Goal: Task Accomplishment & Management: Manage account settings

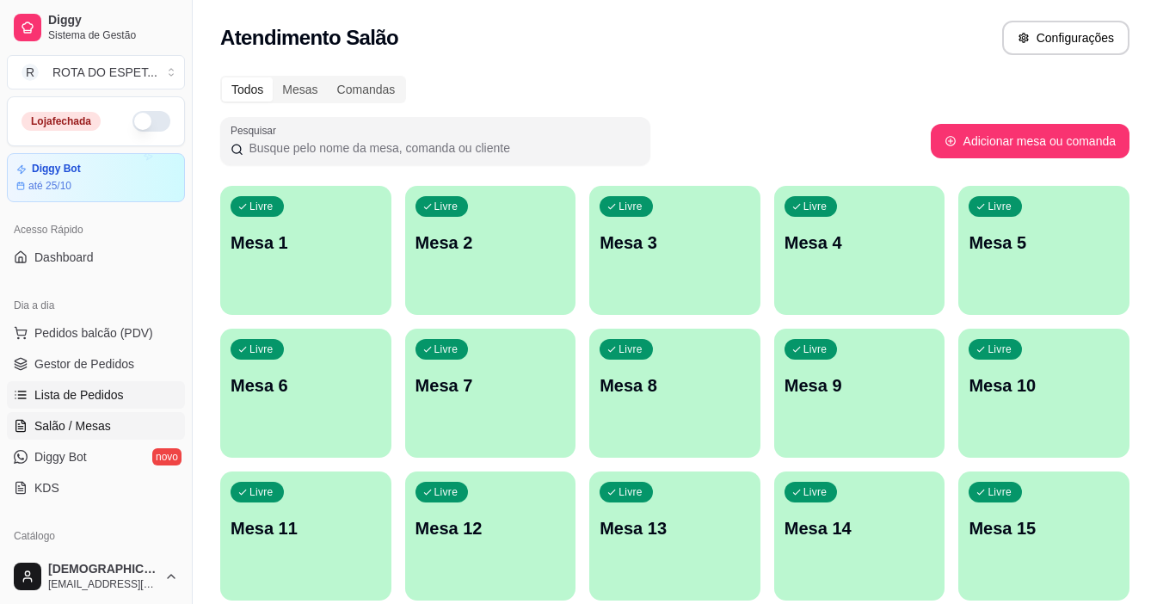
click at [106, 393] on span "Lista de Pedidos" at bounding box center [78, 394] width 89 height 17
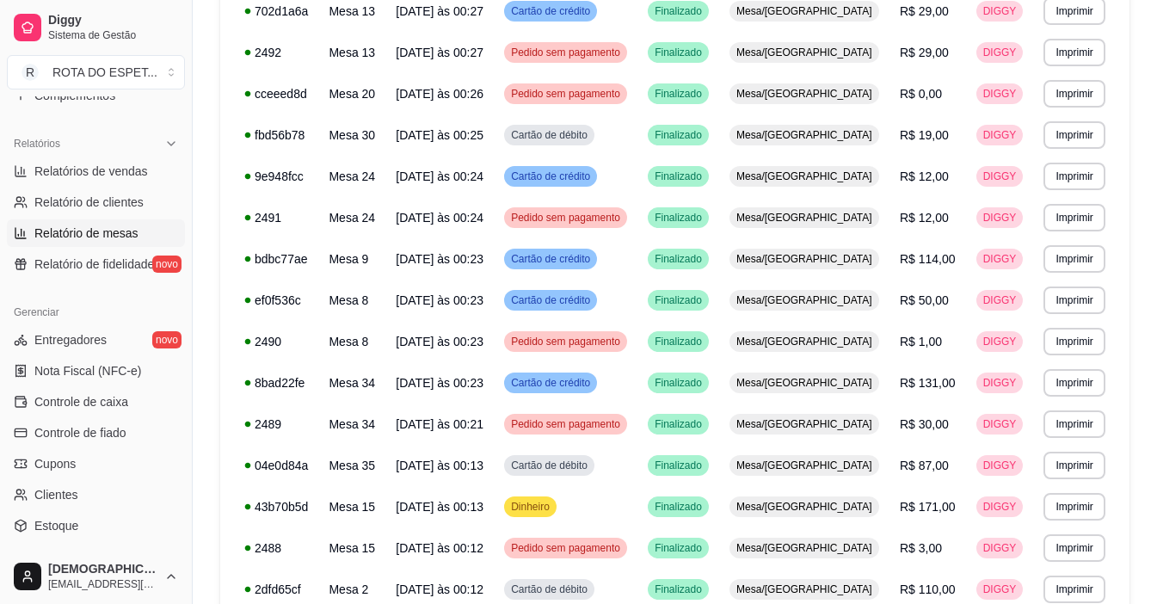
scroll to position [516, 0]
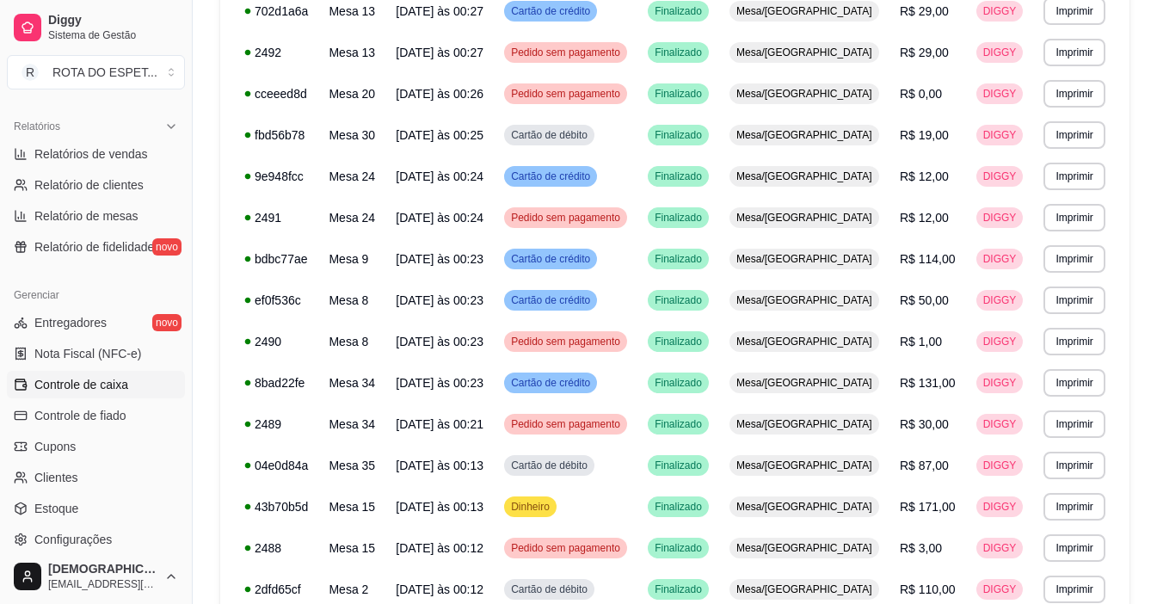
click at [114, 384] on span "Controle de caixa" at bounding box center [81, 384] width 94 height 17
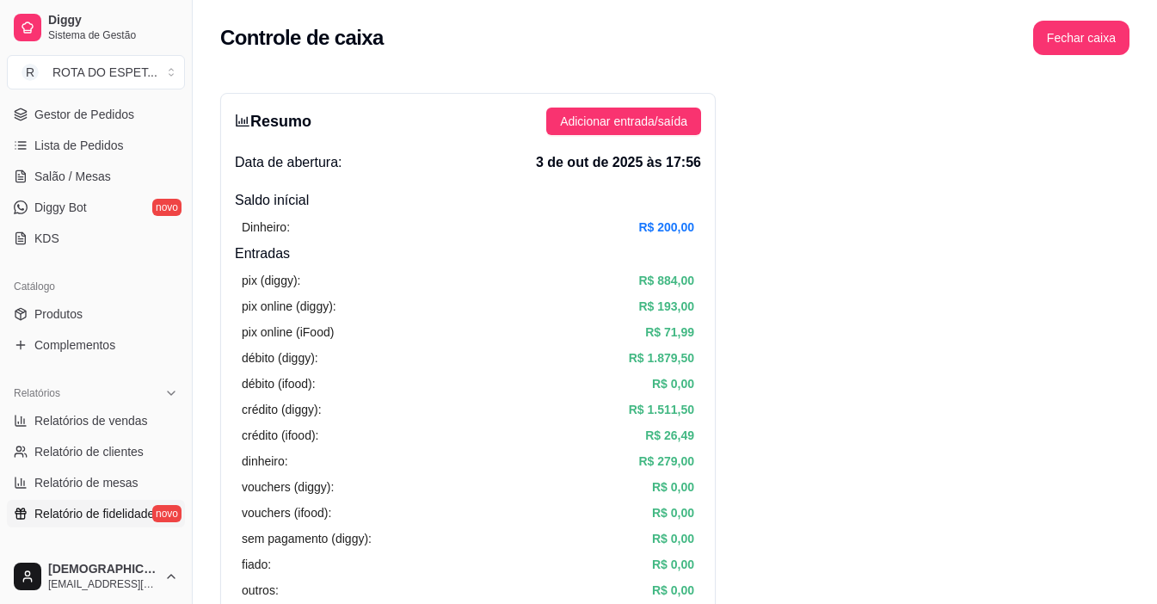
scroll to position [172, 0]
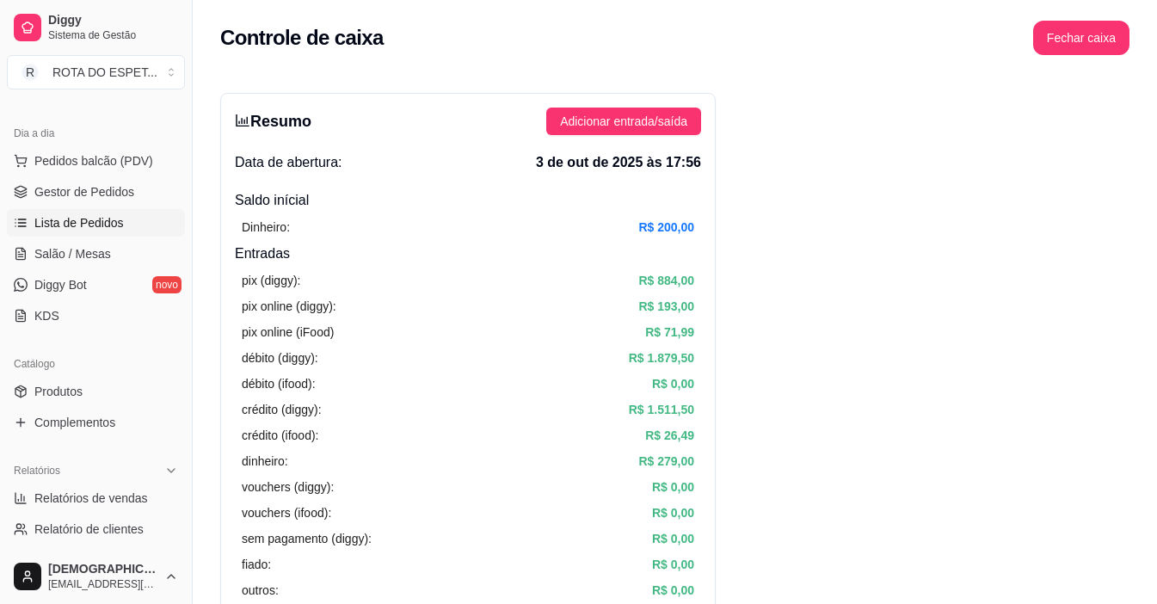
click at [96, 224] on span "Lista de Pedidos" at bounding box center [78, 222] width 89 height 17
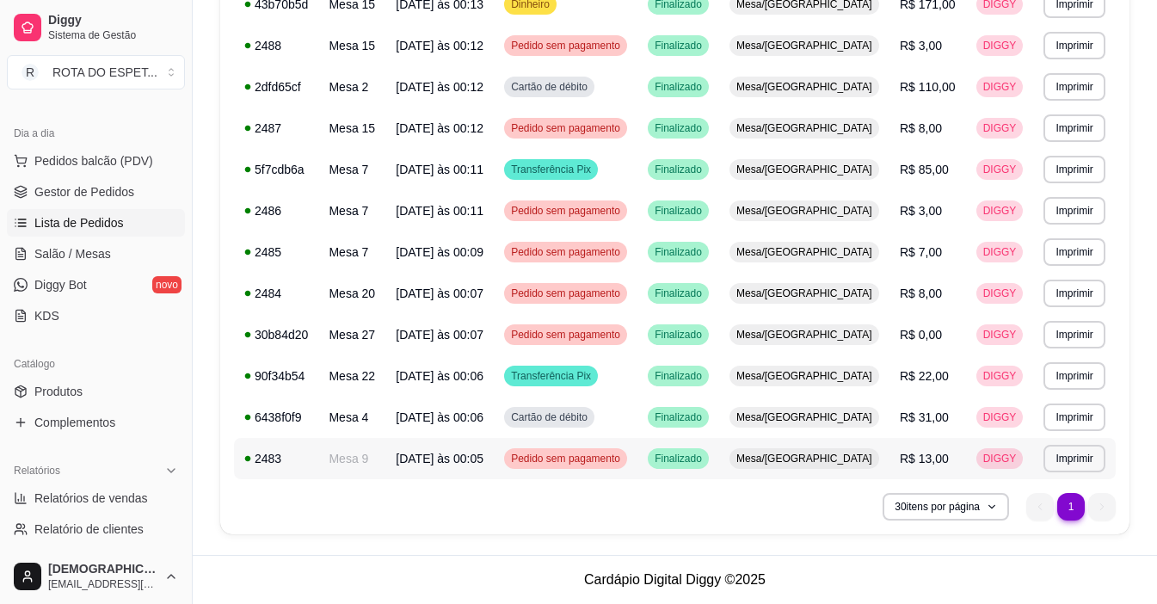
scroll to position [72, 0]
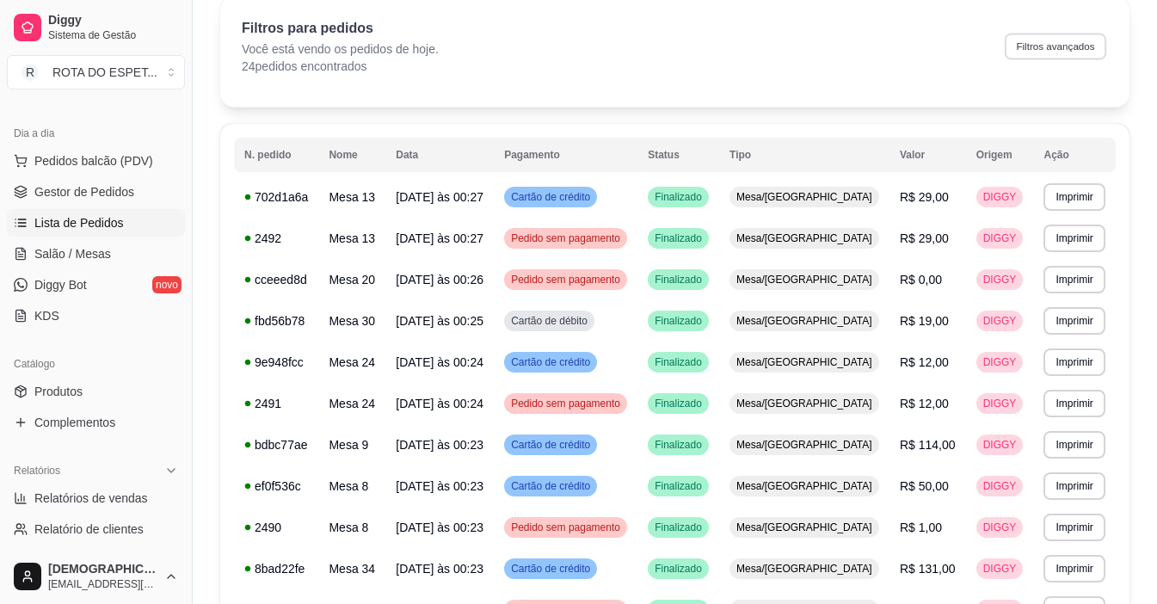
click at [1055, 43] on button "Filtros avançados" at bounding box center [1055, 46] width 101 height 27
select select "0"
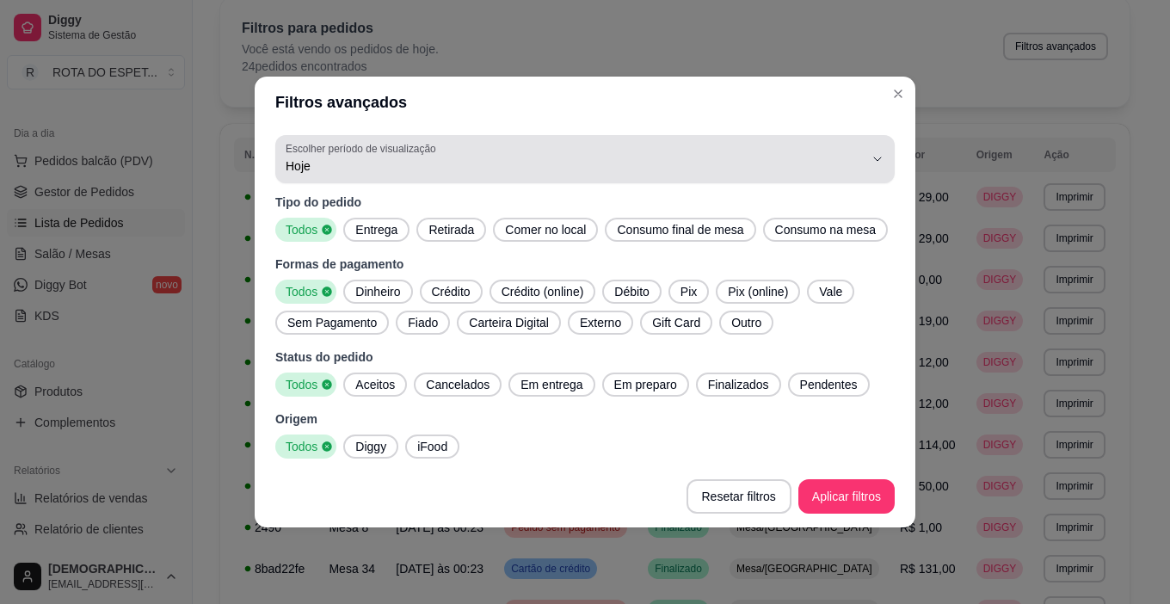
click at [321, 147] on label "Escolher período de visualização" at bounding box center [364, 148] width 156 height 15
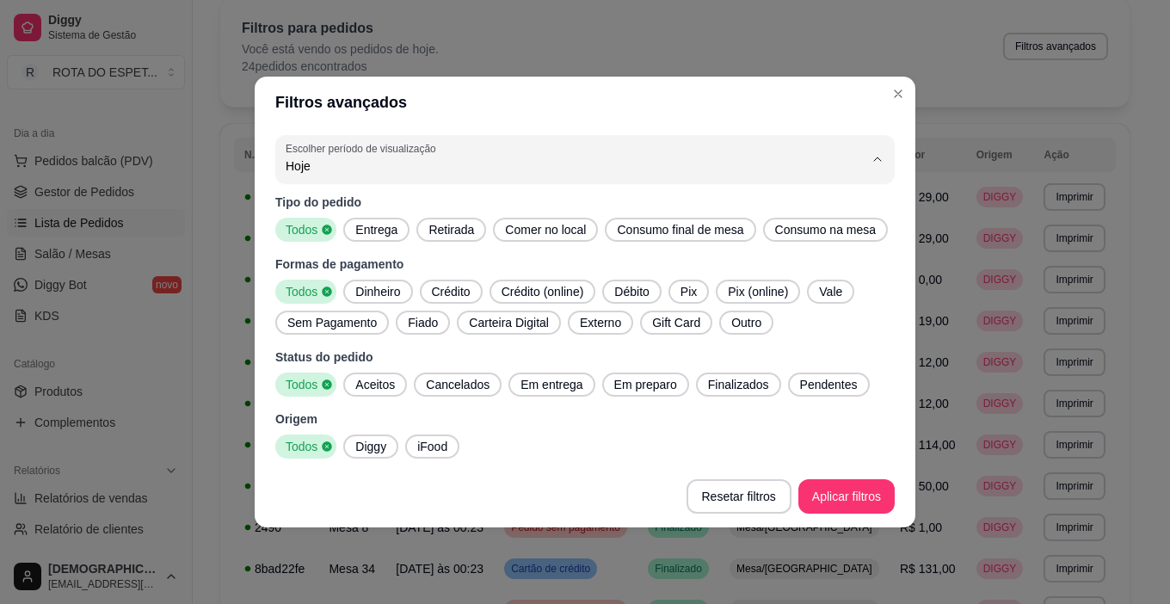
click at [335, 227] on li "Ontem" at bounding box center [584, 235] width 581 height 27
type input "1"
select select "1"
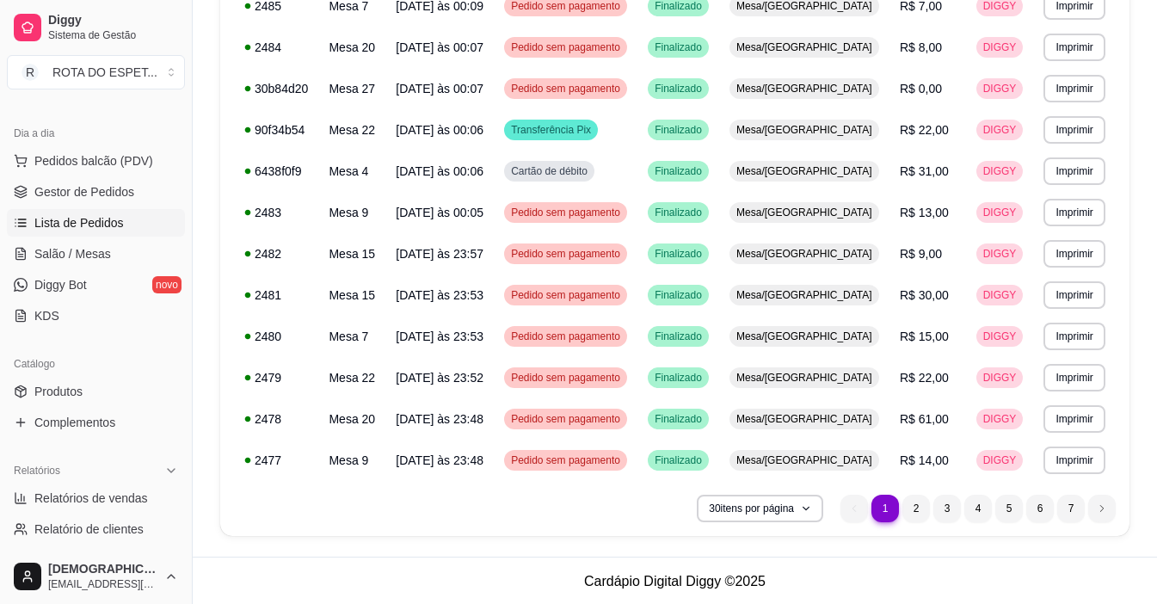
scroll to position [1008, 0]
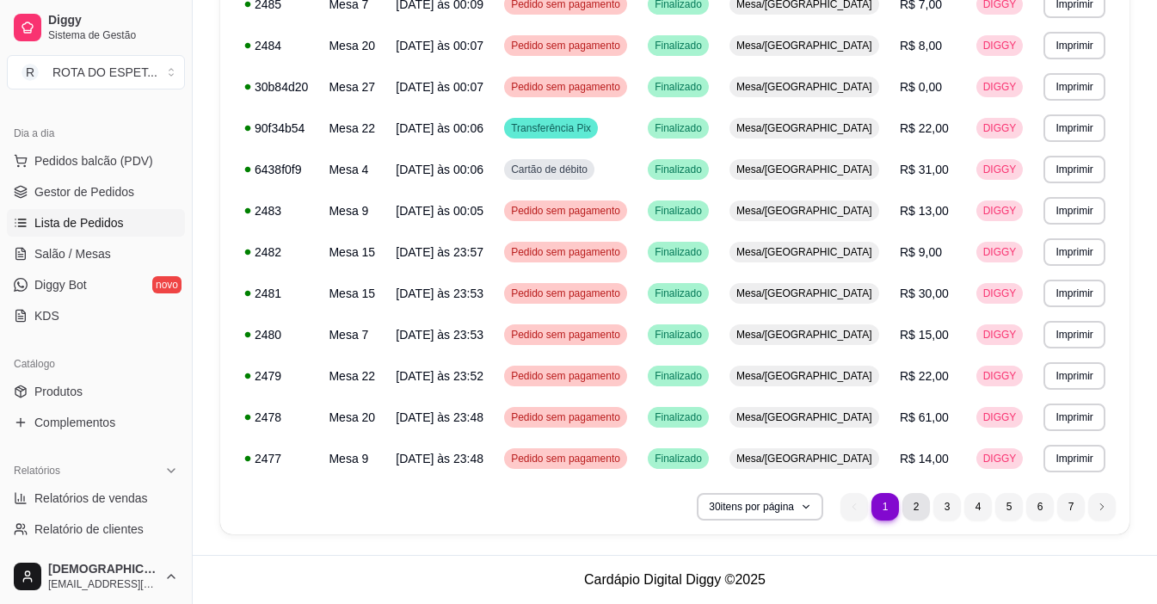
click at [920, 512] on li "2" at bounding box center [916, 507] width 28 height 28
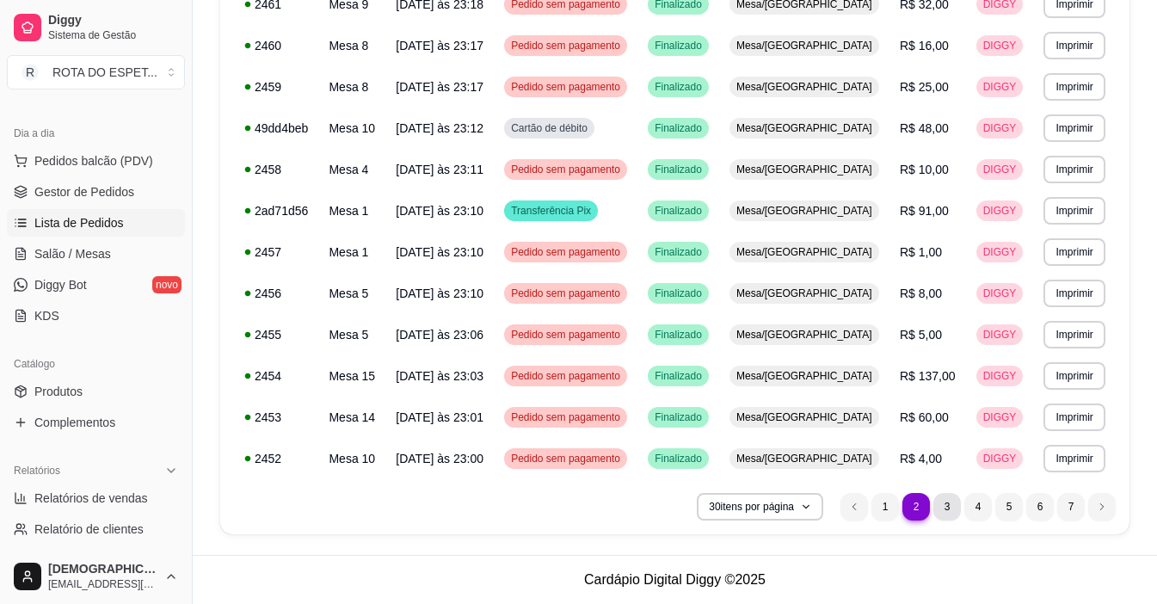
click at [949, 508] on li "3" at bounding box center [947, 507] width 28 height 28
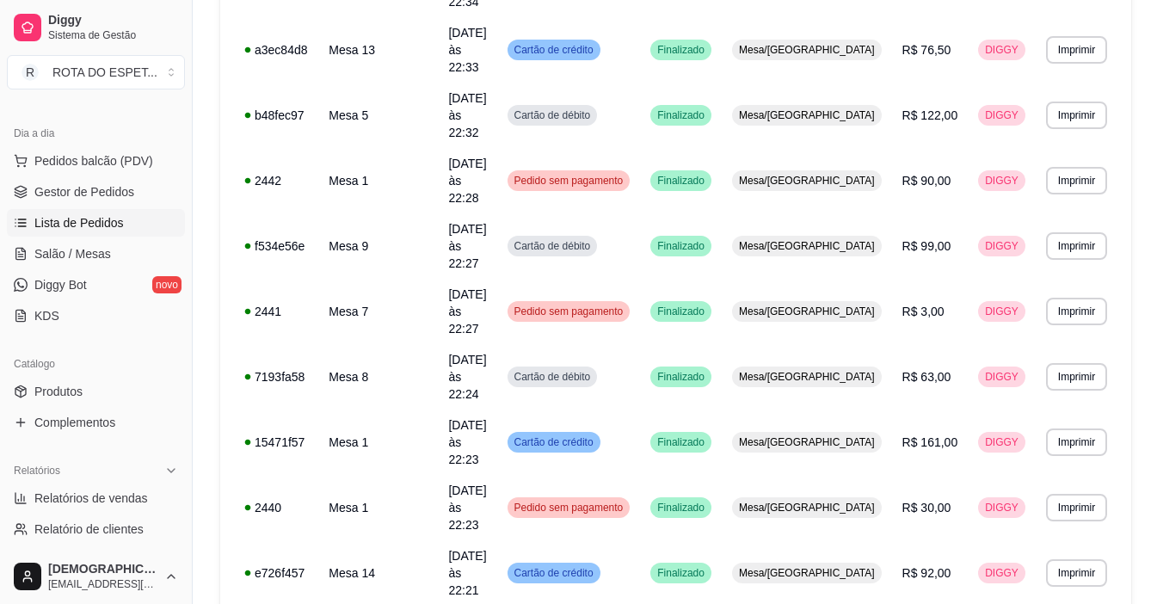
scroll to position [1215, 0]
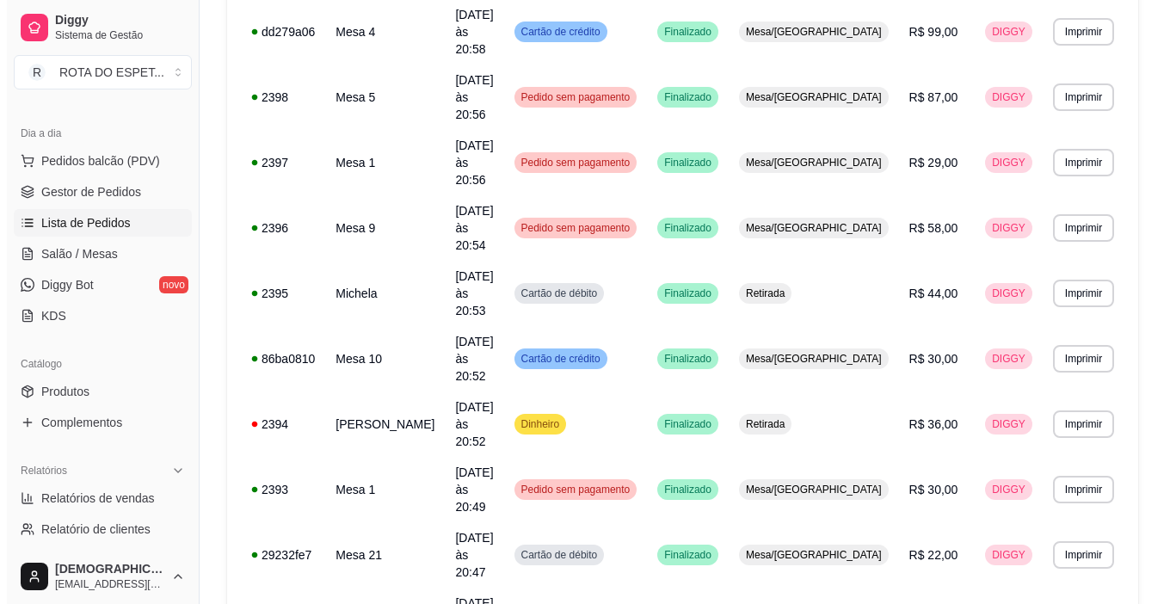
scroll to position [1129, 0]
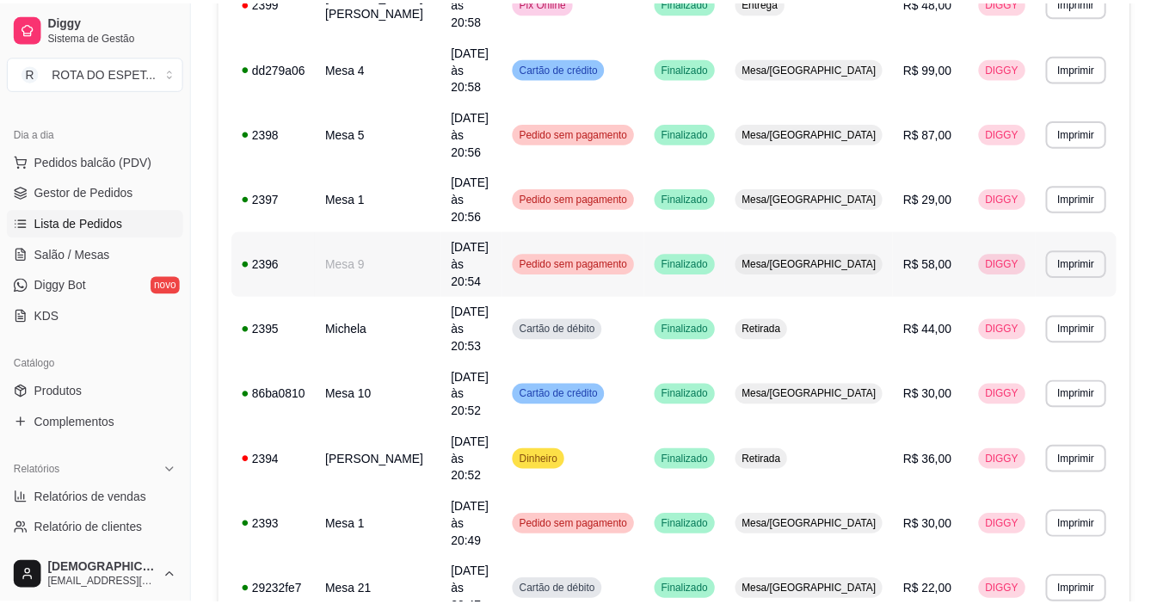
scroll to position [1008, 0]
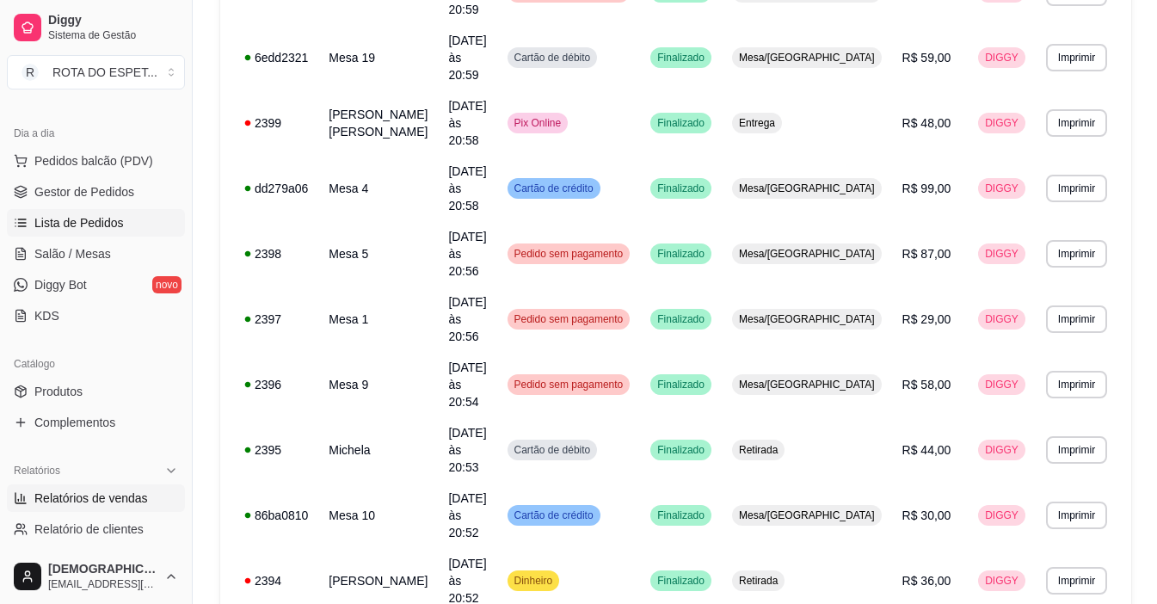
click at [89, 498] on span "Relatórios de vendas" at bounding box center [91, 497] width 114 height 17
select select "ALL"
select select "0"
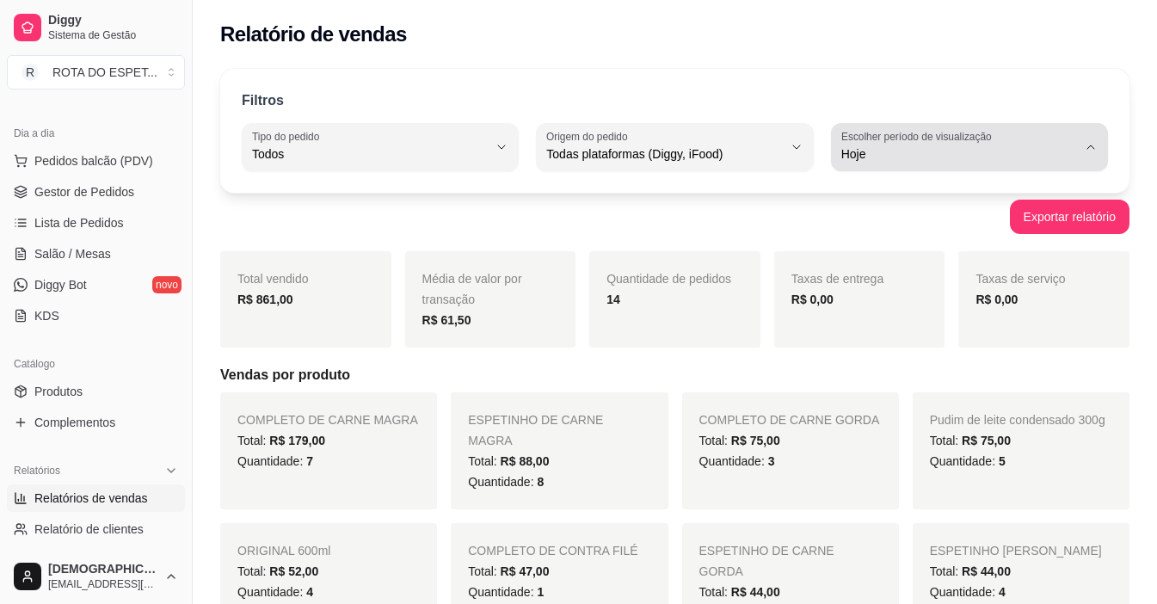
click at [1107, 143] on button "Escolher período de visualização Hoje" at bounding box center [969, 147] width 277 height 48
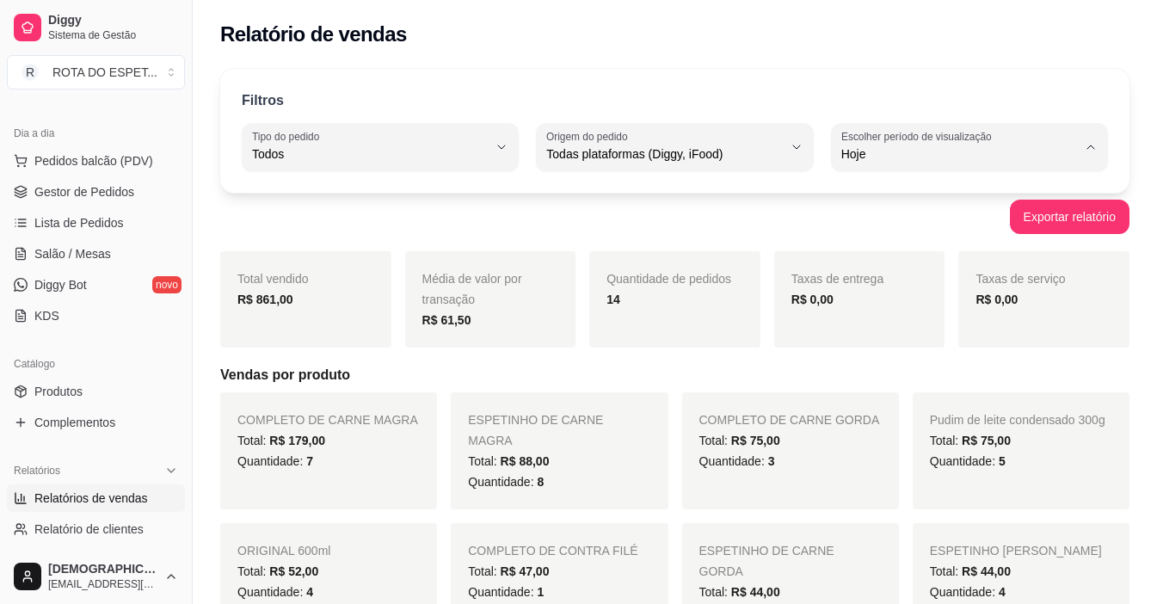
click at [872, 231] on span "Ontem" at bounding box center [961, 223] width 224 height 16
type input "1"
select select "1"
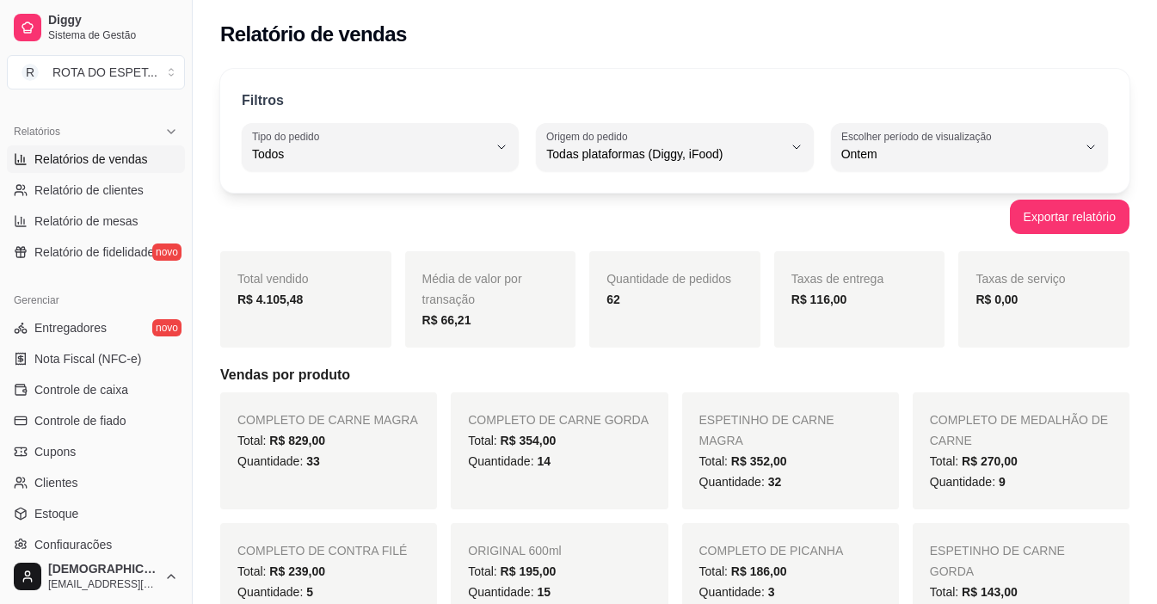
scroll to position [516, 0]
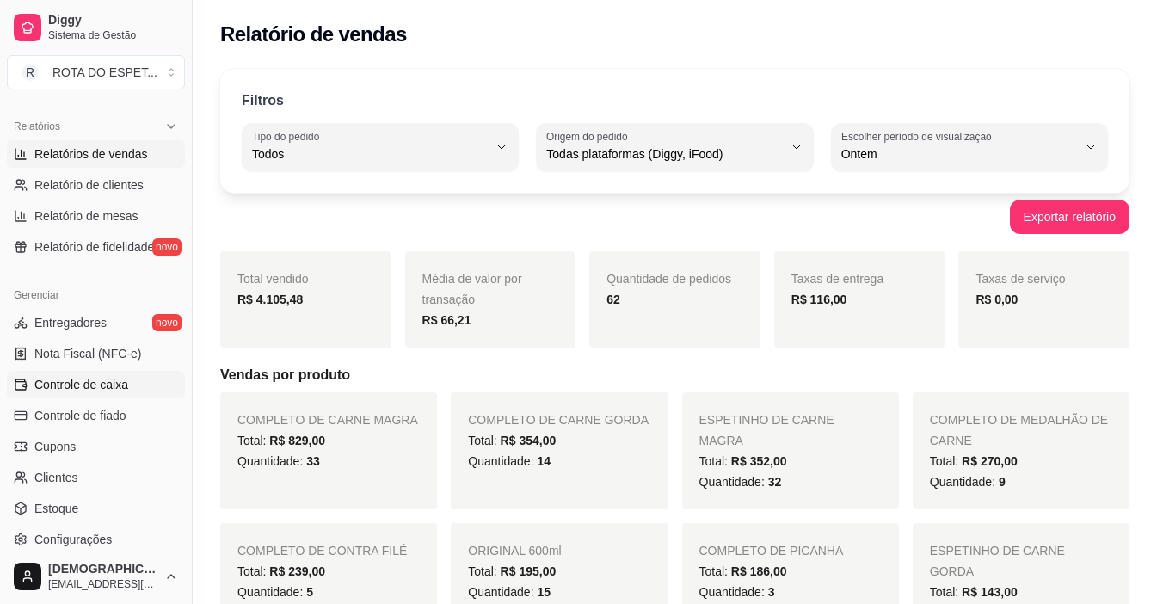
click at [37, 381] on span "Controle de caixa" at bounding box center [81, 384] width 94 height 17
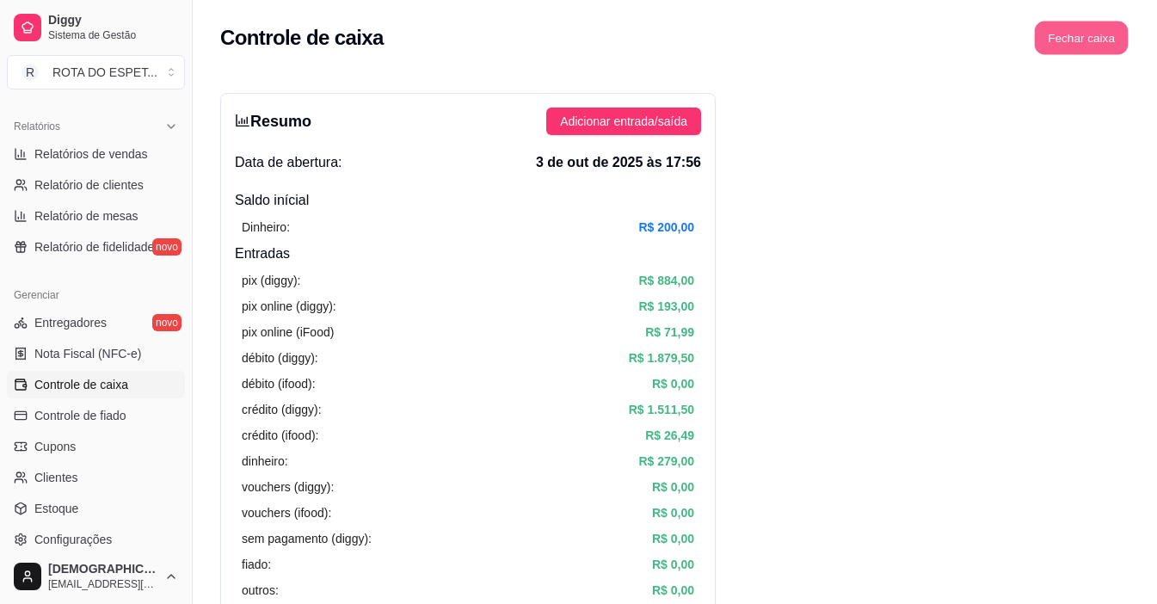
click at [1091, 44] on button "Fechar caixa" at bounding box center [1082, 39] width 94 height 34
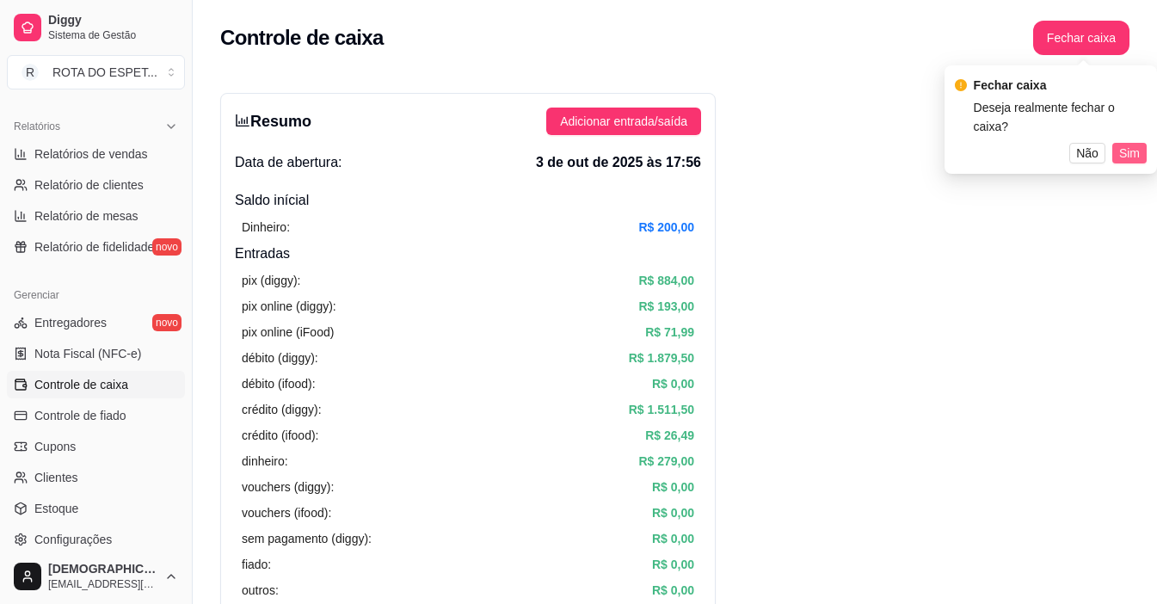
click at [1116, 143] on button "Sim" at bounding box center [1129, 153] width 34 height 21
